Goal: Find specific page/section: Find specific page/section

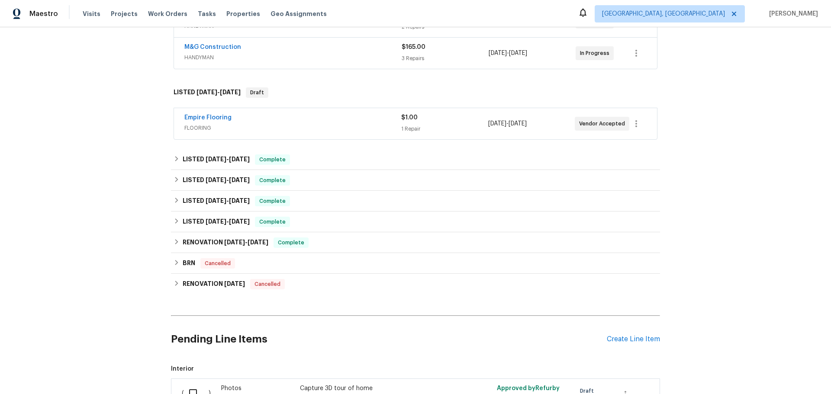
scroll to position [224, 0]
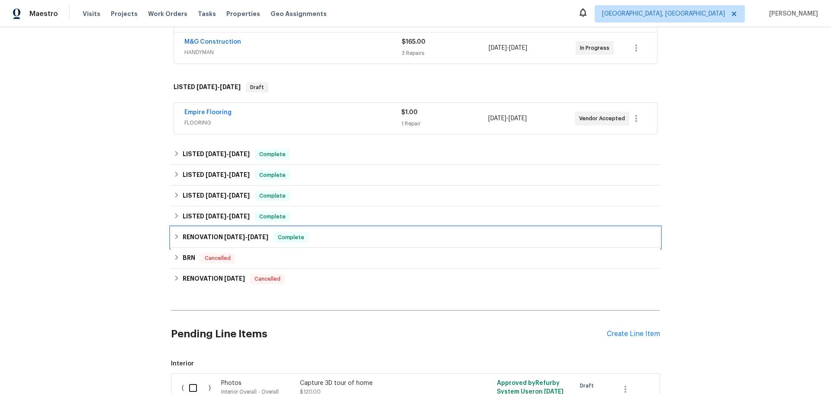
drag, startPoint x: 281, startPoint y: 182, endPoint x: 281, endPoint y: 175, distance: 7.4
click at [281, 232] on div "RENOVATION [DATE] - [DATE] Complete" at bounding box center [415, 237] width 484 height 10
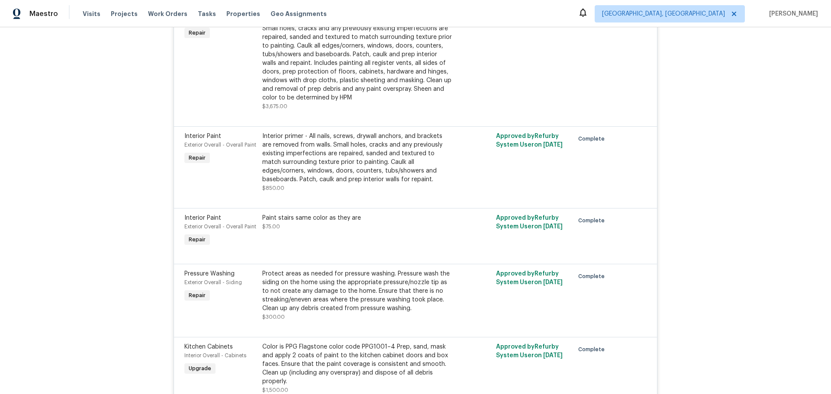
scroll to position [1609, 0]
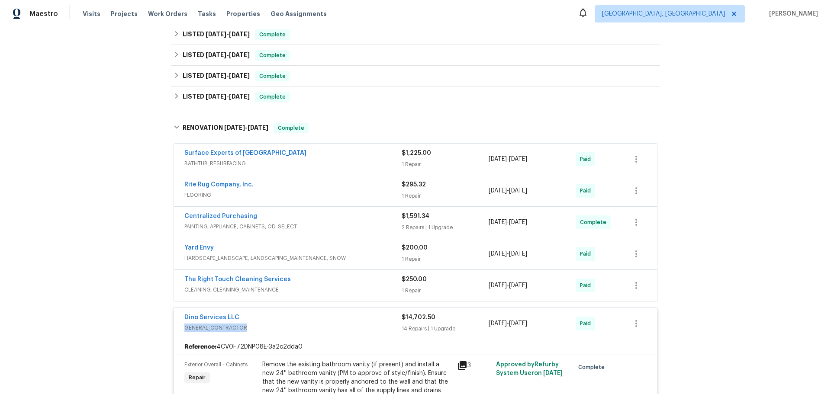
scroll to position [311, 0]
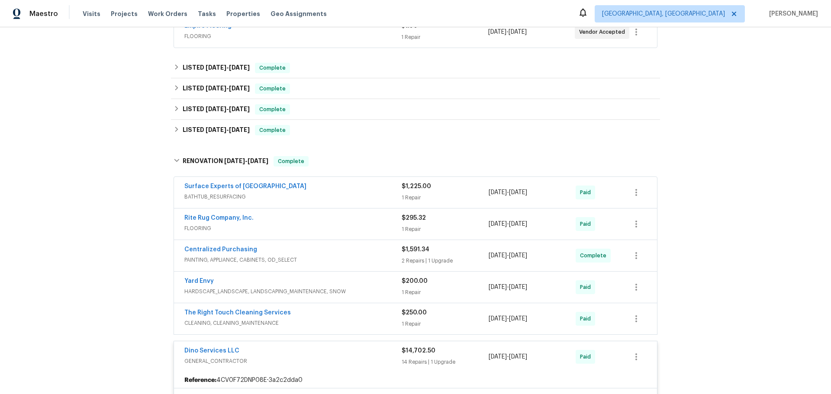
click at [293, 319] on span "CLEANING, CLEANING_MAINTENANCE" at bounding box center [292, 323] width 217 height 9
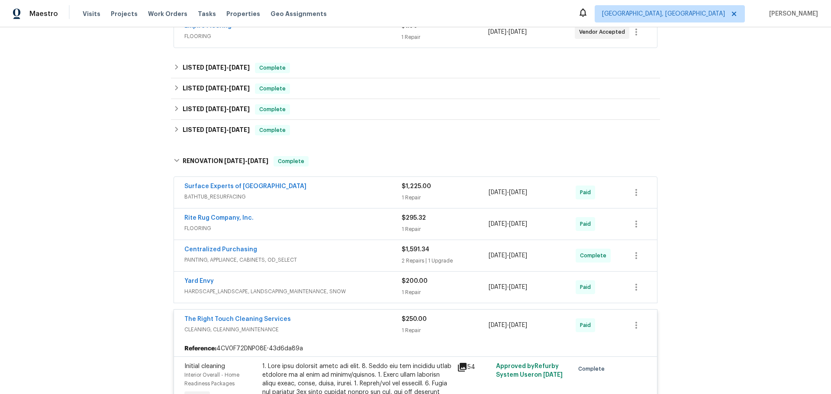
click at [328, 245] on div "Centralized Purchasing" at bounding box center [292, 250] width 217 height 10
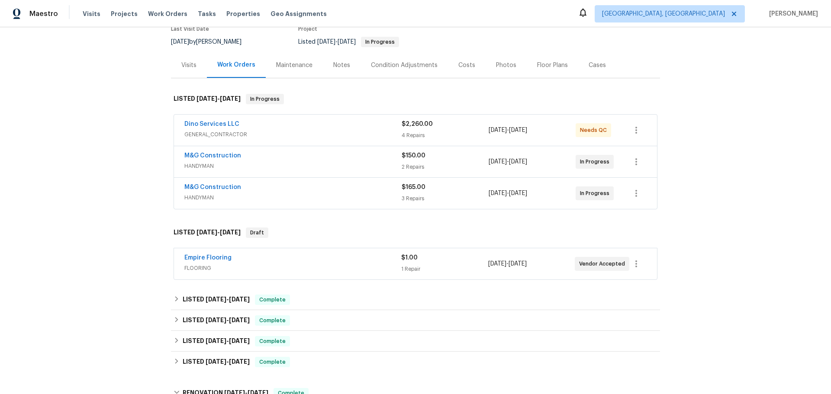
scroll to position [173, 0]
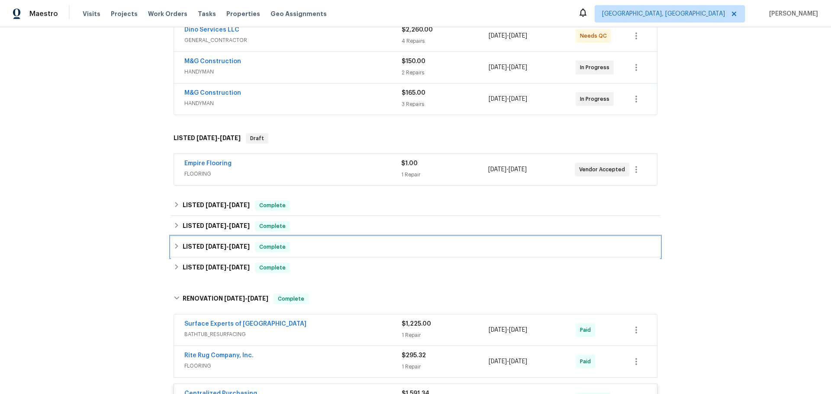
drag, startPoint x: 286, startPoint y: 185, endPoint x: 292, endPoint y: 176, distance: 11.1
click at [286, 237] on div "LISTED 3/19/25 - 3/20/25 Complete" at bounding box center [415, 247] width 489 height 21
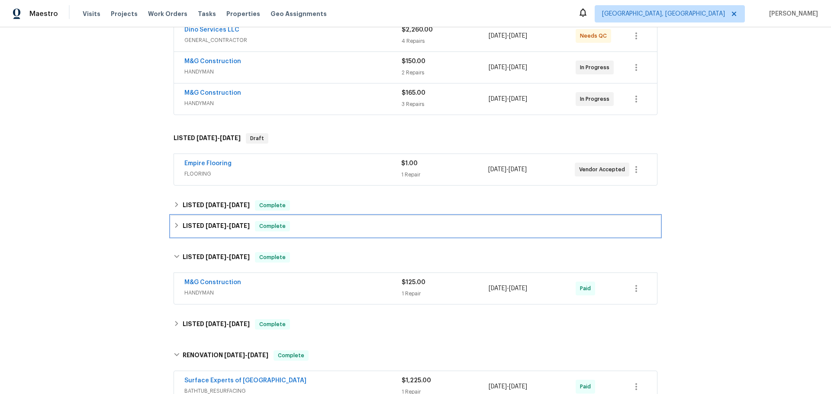
click at [299, 221] on div "LISTED 3/27/25 - 4/11/25 Complete" at bounding box center [415, 226] width 484 height 10
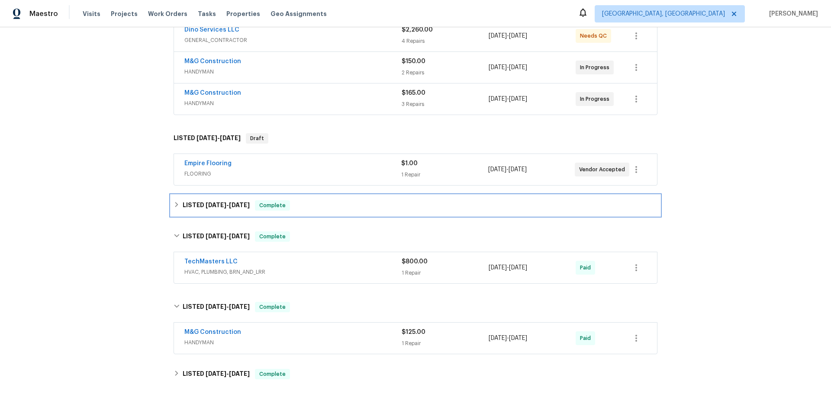
click at [308, 200] on div "LISTED 6/9/25 - 6/12/25 Complete" at bounding box center [415, 205] width 484 height 10
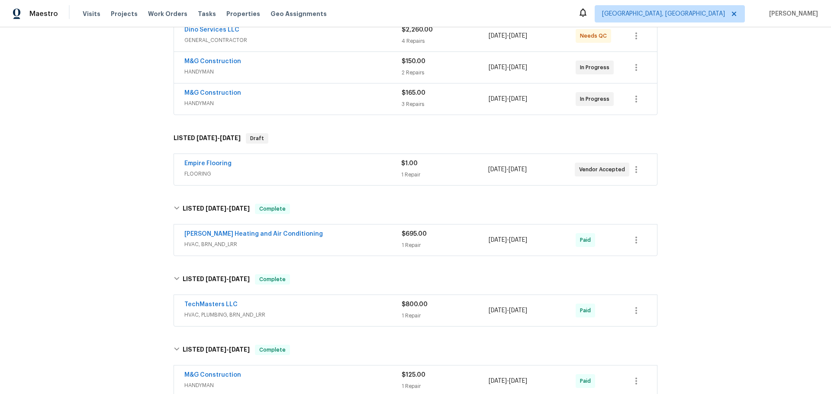
click at [295, 311] on span "HVAC, PLUMBING, BRN_AND_LRR" at bounding box center [292, 315] width 217 height 9
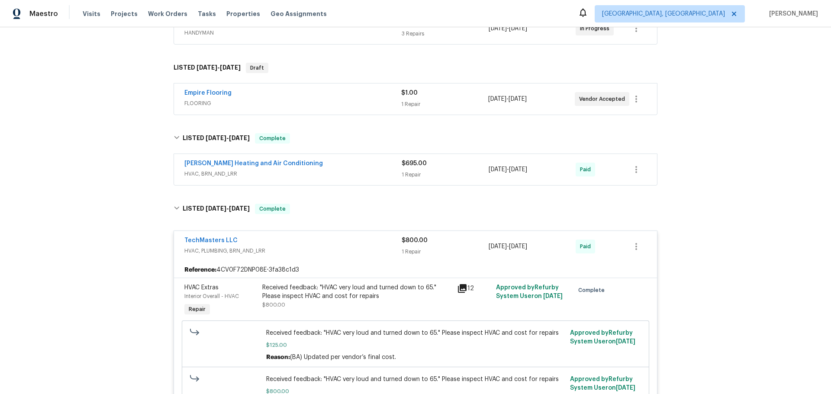
scroll to position [260, 0]
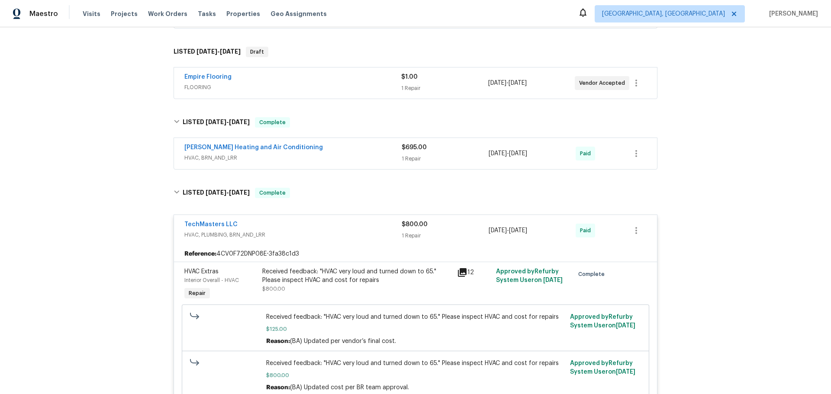
click at [325, 267] on div "Received feedback: "HVAC very loud and turned down to 65." Please inspect HVAC …" at bounding box center [357, 275] width 190 height 17
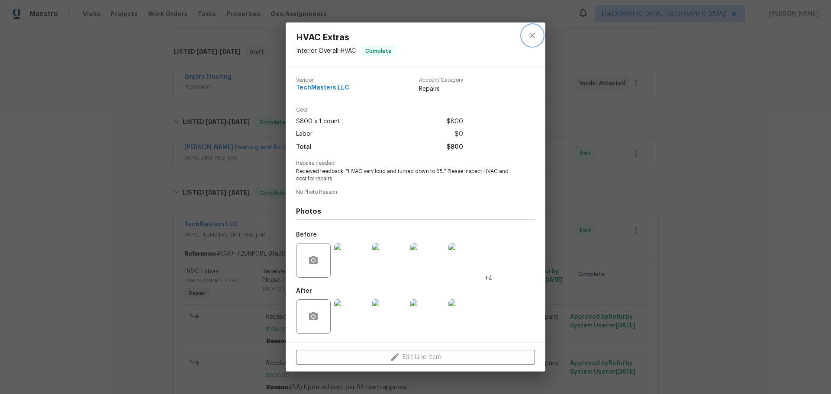
click at [533, 41] on icon "close" at bounding box center [532, 35] width 10 height 10
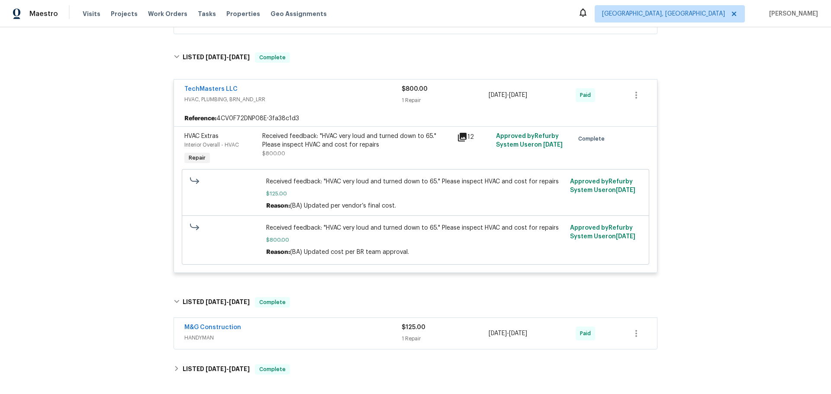
scroll to position [433, 0]
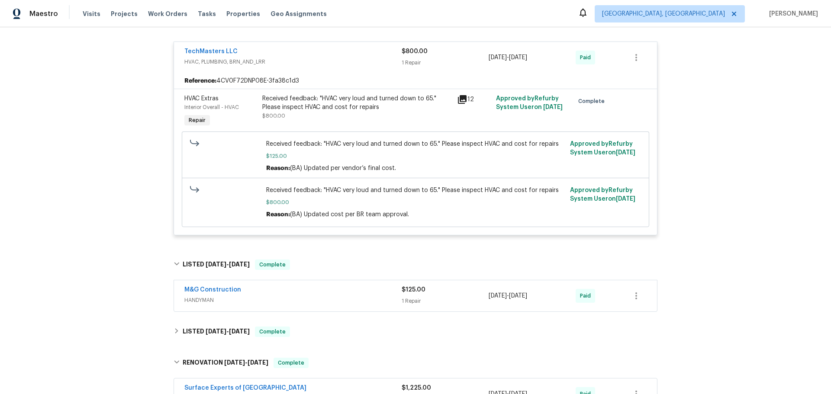
click at [304, 286] on div "M&G Construction" at bounding box center [292, 291] width 217 height 10
